Goal: Task Accomplishment & Management: Use online tool/utility

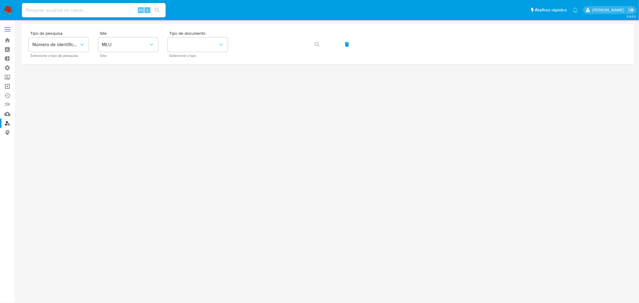
click at [6, 86] on link "Operações em massa" at bounding box center [35, 86] width 71 height 9
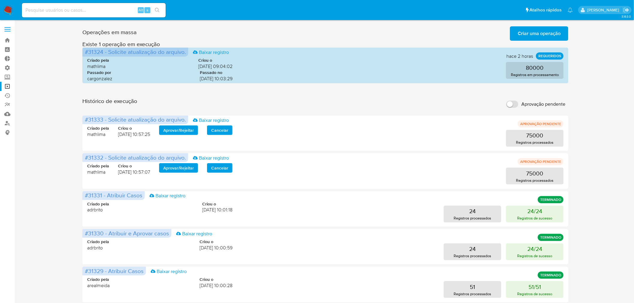
click at [514, 101] on input "Aprovação pendente" at bounding box center [513, 104] width 12 height 7
checkbox input "true"
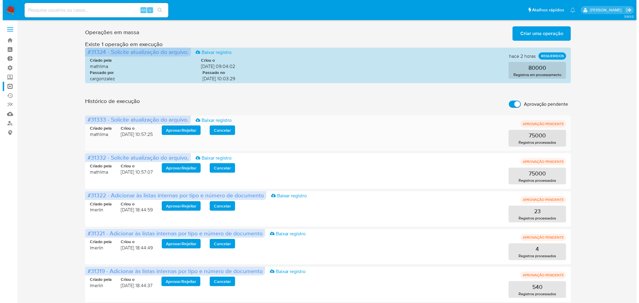
scroll to position [25, 0]
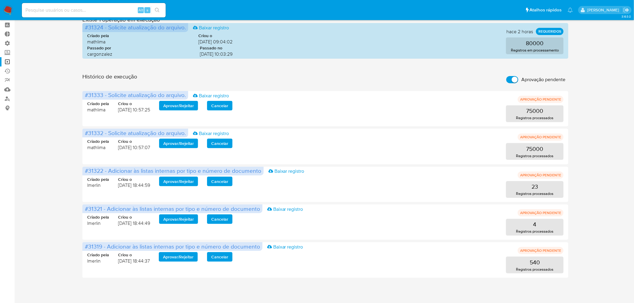
click at [46, 227] on div "Operações em massa Criar uma operação Só pode haver no máximo 5 recursos colado…" at bounding box center [326, 138] width 608 height 279
click at [187, 141] on span "Aprovar / Rejeitar" at bounding box center [178, 143] width 31 height 8
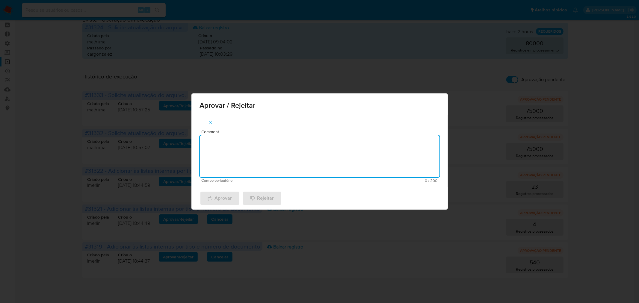
click at [277, 164] on textarea "Comment" at bounding box center [320, 156] width 240 height 42
click at [284, 144] on textarea "atualização cadastral 2025" at bounding box center [320, 156] width 240 height 42
type textarea "atualização cadastral 2025"
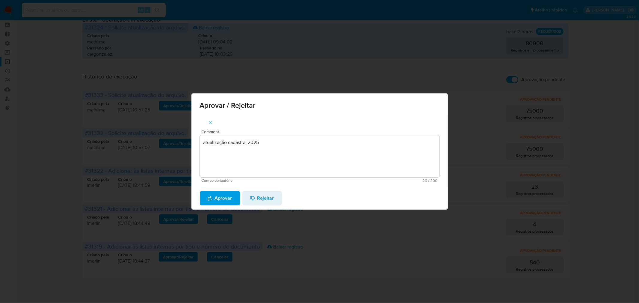
click at [218, 199] on span "Aprovar" at bounding box center [220, 198] width 25 height 13
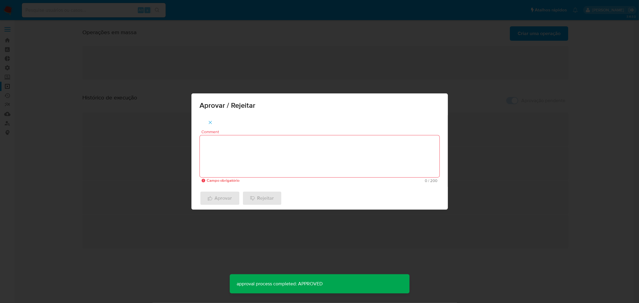
scroll to position [0, 0]
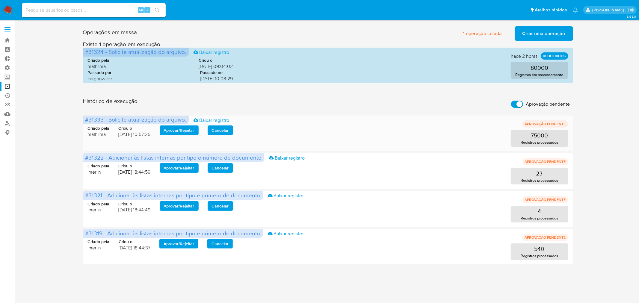
click at [182, 129] on span "Aprovar / Rejeitar" at bounding box center [179, 130] width 31 height 8
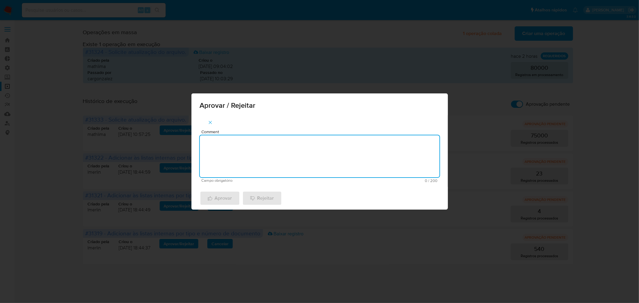
click at [246, 158] on textarea "Comment" at bounding box center [320, 156] width 240 height 42
paste textarea "atualização cadastral 2025"
type textarea "atualização cadastral 2025"
click at [221, 202] on span "Aprovar" at bounding box center [220, 198] width 25 height 13
